Goal: Find specific page/section: Find specific page/section

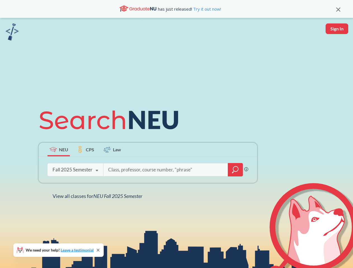
click at [176, 134] on icon at bounding box center [112, 120] width 146 height 31
click at [338, 9] on icon at bounding box center [338, 10] width 4 height 4
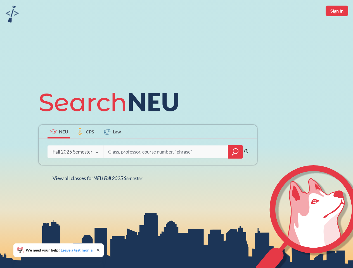
click at [337, 29] on div "NEU CPS Law Phrase search guarantees the exact search appears in the results. E…" at bounding box center [176, 134] width 353 height 268
click at [59, 150] on div "Fall 2025 Semester" at bounding box center [73, 152] width 40 height 6
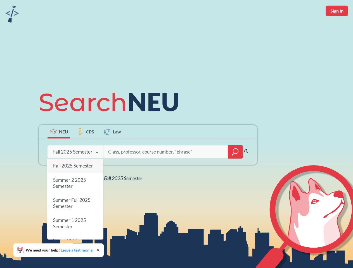
click at [86, 150] on div "Fall 2025 Semester" at bounding box center [73, 152] width 40 height 6
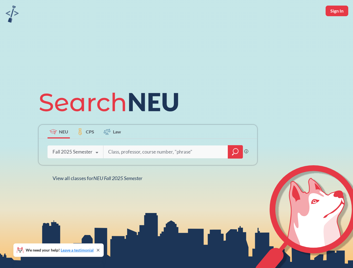
click at [112, 150] on input "search" at bounding box center [166, 152] width 116 height 12
click at [235, 170] on div "NEU CPS Law Phrase search guarantees the exact search appears in the results. E…" at bounding box center [147, 134] width 225 height 95
click at [75, 170] on div "NEU CPS Law Phrase search guarantees the exact search appears in the results. E…" at bounding box center [147, 134] width 225 height 95
click at [97, 171] on div "NEU CPS Law Phrase search guarantees the exact search appears in the results. E…" at bounding box center [147, 134] width 225 height 95
click at [99, 196] on div "NEU CPS Law Phrase search guarantees the exact search appears in the results. E…" at bounding box center [176, 134] width 353 height 268
